Goal: Download file/media

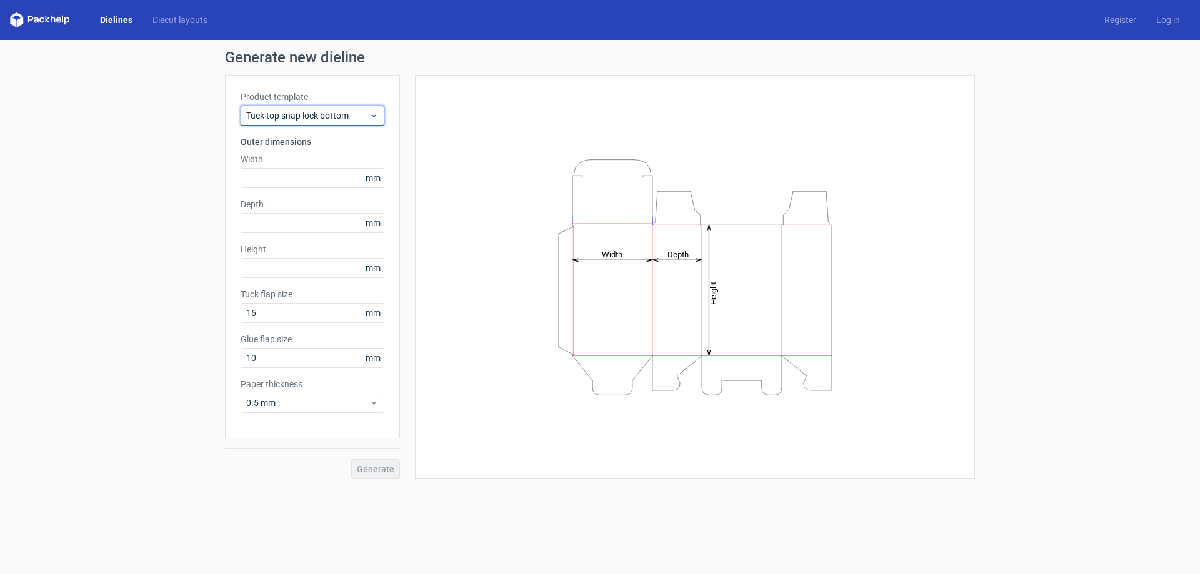
click at [322, 116] on span "Tuck top snap lock bottom" at bounding box center [307, 115] width 123 height 12
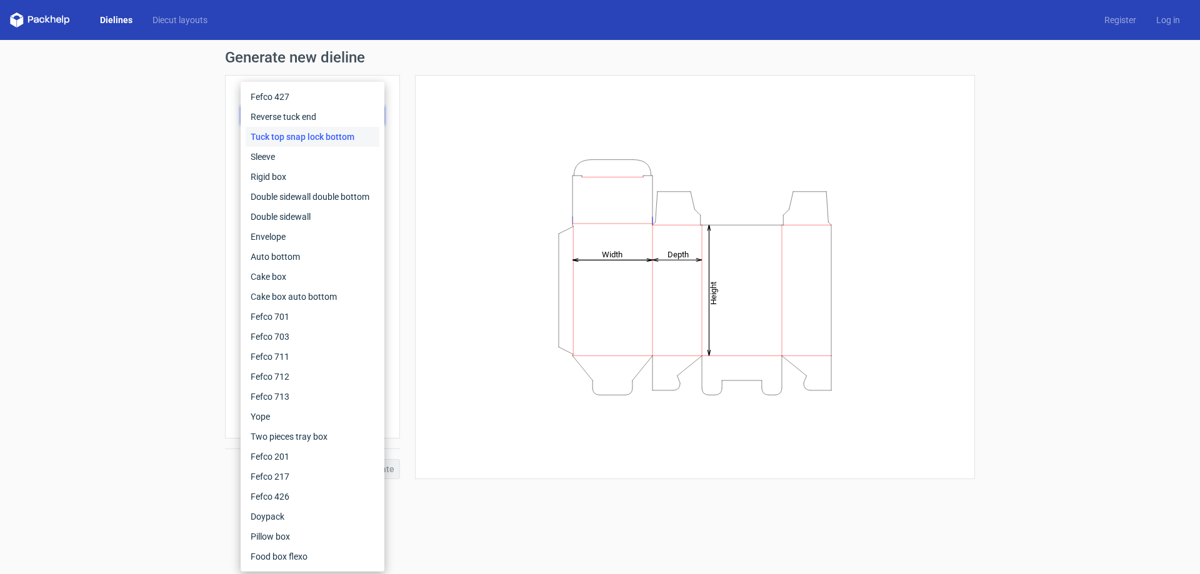
click at [489, 106] on div "Height Depth Width" at bounding box center [695, 277] width 529 height 373
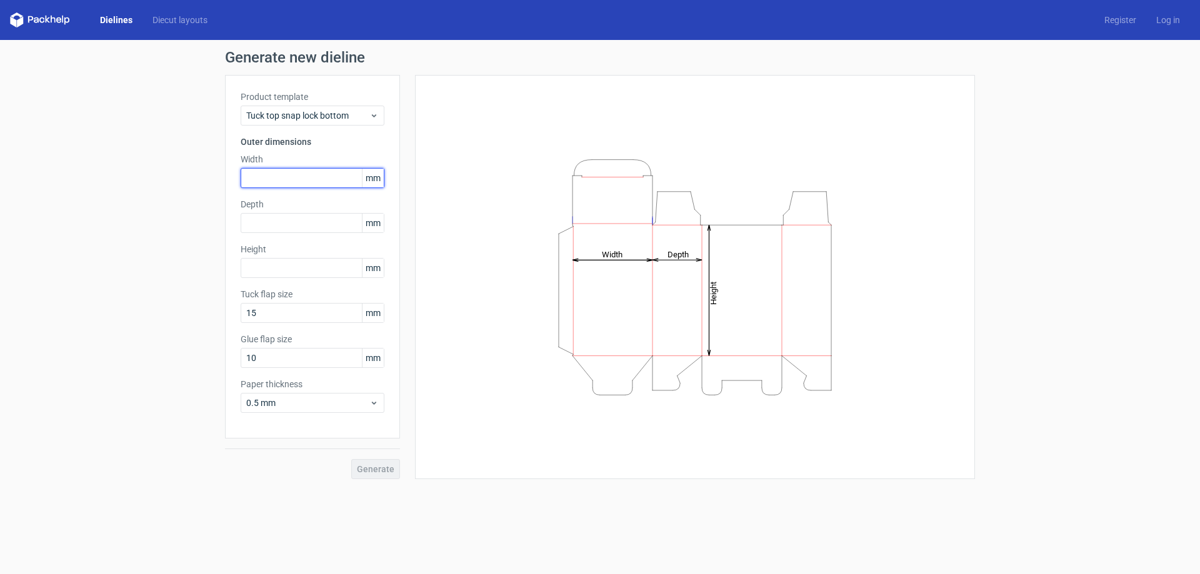
click at [314, 181] on input "text" at bounding box center [313, 178] width 144 height 20
type input "45"
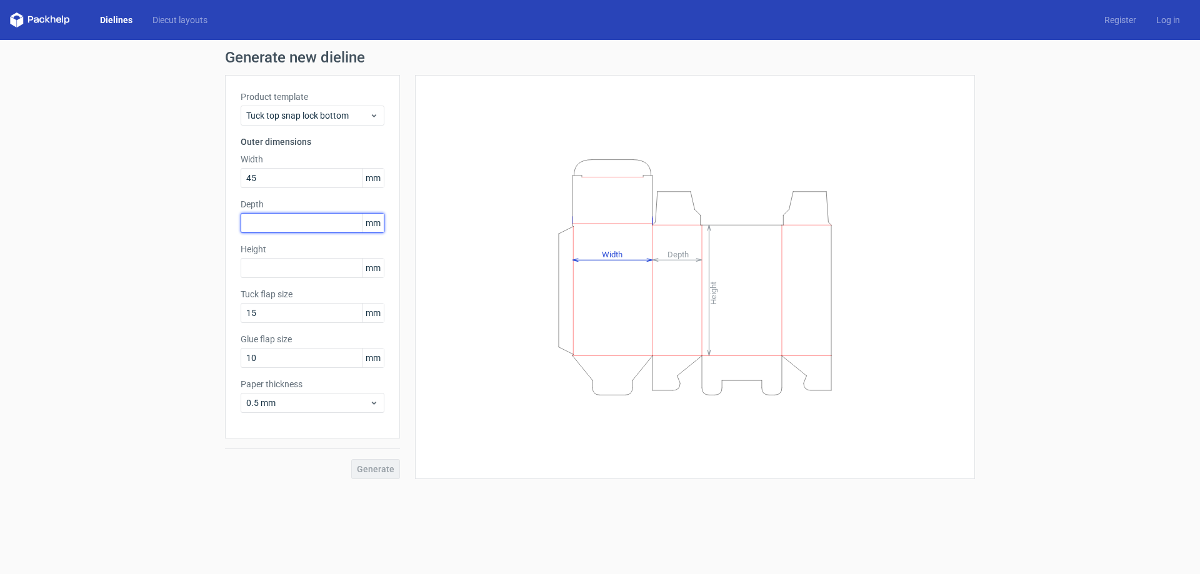
click at [268, 223] on input "text" at bounding box center [313, 223] width 144 height 20
type input "45"
click at [272, 274] on input "text" at bounding box center [313, 268] width 144 height 20
click at [275, 267] on input "text" at bounding box center [313, 268] width 144 height 20
type input "100"
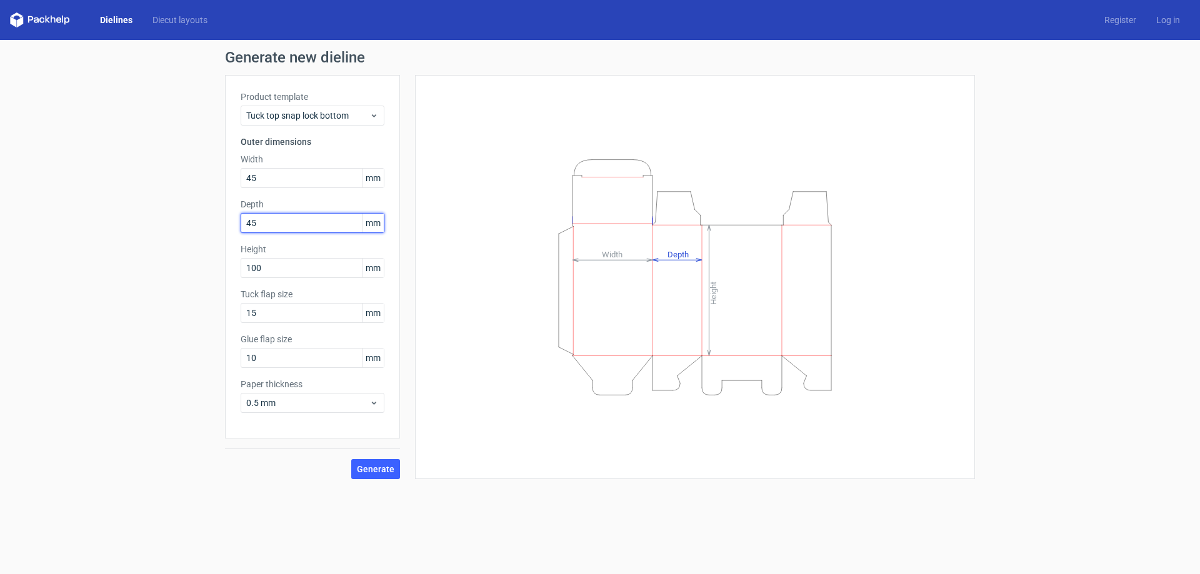
click at [286, 224] on input "45" at bounding box center [313, 223] width 144 height 20
click at [301, 303] on input "15" at bounding box center [313, 313] width 144 height 20
click at [376, 468] on span "Generate" at bounding box center [375, 469] width 37 height 9
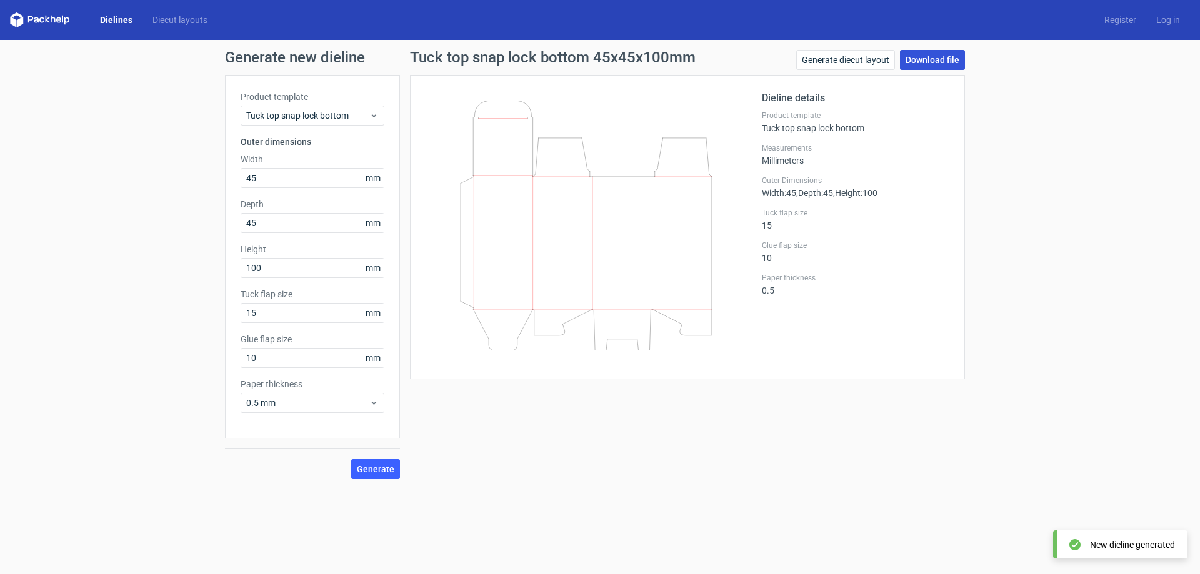
click at [931, 58] on link "Download file" at bounding box center [932, 60] width 65 height 20
